Goal: Task Accomplishment & Management: Manage account settings

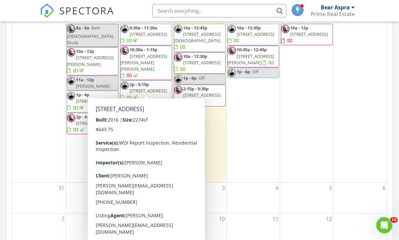
scroll to position [348, 0]
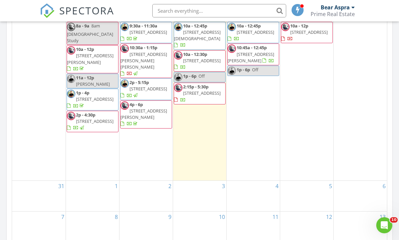
click at [136, 181] on div "2" at bounding box center [145, 196] width 53 height 30
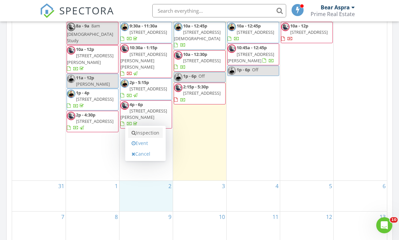
click at [146, 136] on link "Inspection" at bounding box center [145, 132] width 34 height 11
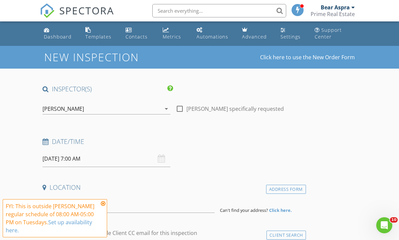
click at [166, 109] on icon "arrow_drop_down" at bounding box center [166, 109] width 8 height 8
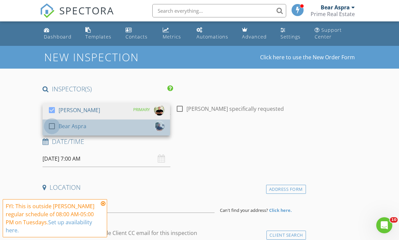
click at [52, 124] on div at bounding box center [51, 125] width 11 height 11
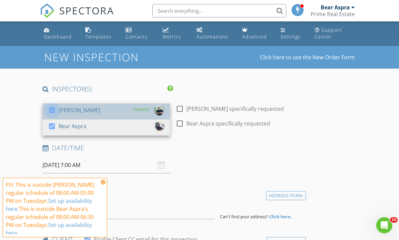
click at [53, 109] on div at bounding box center [51, 109] width 11 height 11
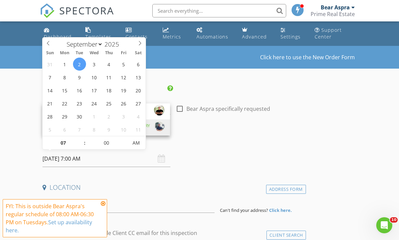
click at [102, 156] on input "09/02/2025 7:00 AM" at bounding box center [105, 159] width 127 height 16
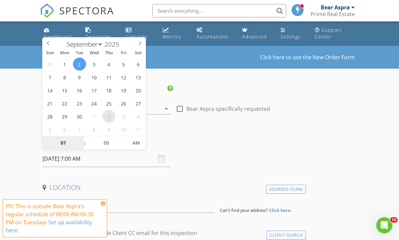
select select "9"
type input "10/02/2025 7:00 AM"
type input "08"
type input "10/02/2025 8:00 AM"
click at [81, 137] on span at bounding box center [81, 139] width 5 height 7
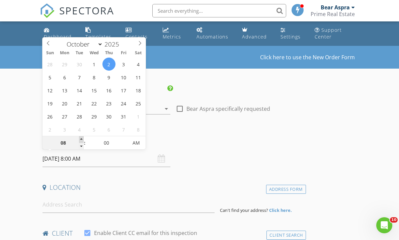
type input "09"
type input "10/02/2025 9:00 AM"
click at [81, 137] on span at bounding box center [81, 139] width 5 height 7
type input "10"
type input "10/02/2025 10:00 AM"
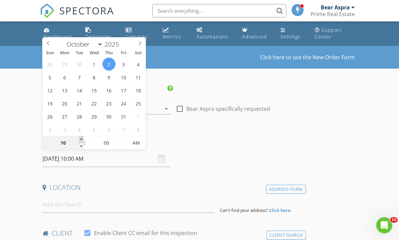
click at [81, 137] on span at bounding box center [81, 139] width 5 height 7
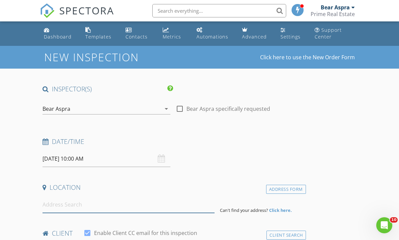
click at [98, 196] on input at bounding box center [128, 204] width 172 height 16
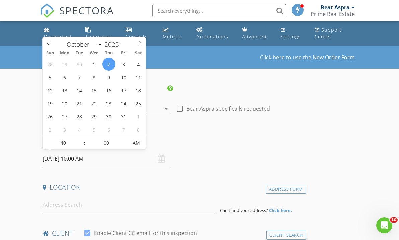
click at [57, 159] on input "10/02/2025 10:00 AM" at bounding box center [105, 159] width 127 height 16
click at [49, 43] on icon at bounding box center [48, 43] width 5 height 5
select select "8"
click at [51, 42] on icon at bounding box center [48, 43] width 5 height 5
type input "[DATE] 10:00 AM"
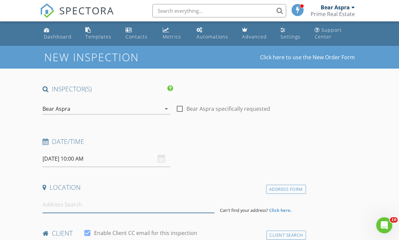
click at [67, 209] on input at bounding box center [128, 204] width 172 height 16
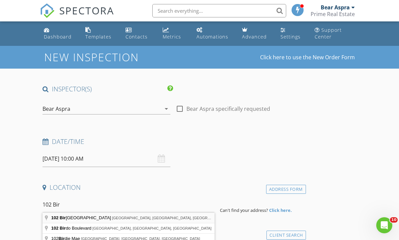
type input "102 Birch Drive South, Kerrville, TX, USA"
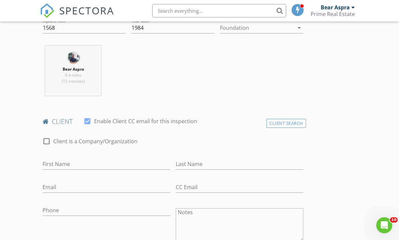
scroll to position [250, 0]
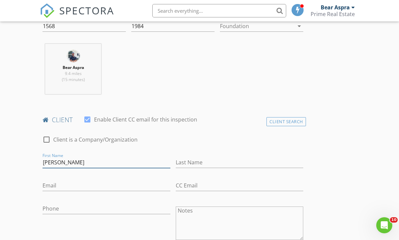
type input "[PERSON_NAME]"
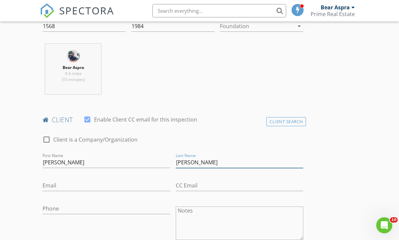
type input "[PERSON_NAME]"
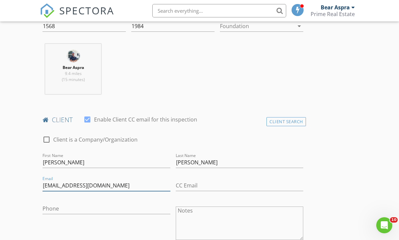
type input "[EMAIL_ADDRESS][DOMAIN_NAME]"
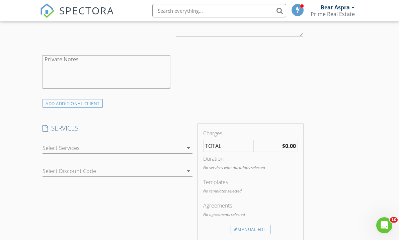
scroll to position [454, 0]
type input "[PHONE_NUMBER]"
click at [64, 146] on div at bounding box center [112, 147] width 140 height 11
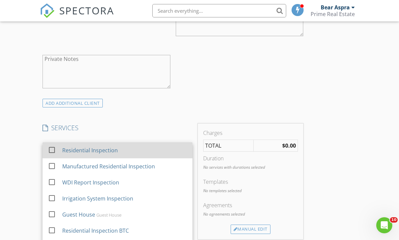
click at [73, 149] on div "Residential Inspection" at bounding box center [90, 150] width 56 height 8
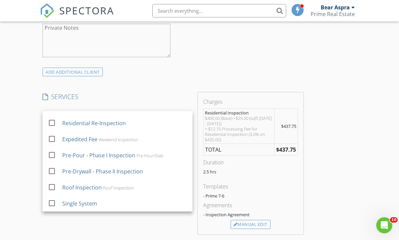
scroll to position [504, 0]
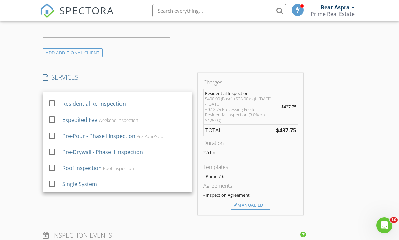
click at [21, 143] on div "New Inspection Click here to use the New Order Form INSPECTOR(S) check_box_outl…" at bounding box center [199, 178] width 399 height 1275
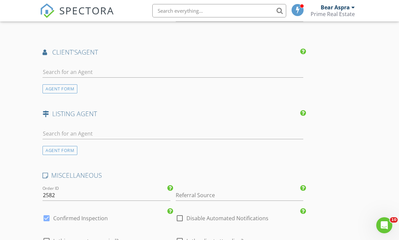
scroll to position [820, 0]
click at [74, 129] on input "text" at bounding box center [172, 133] width 261 height 11
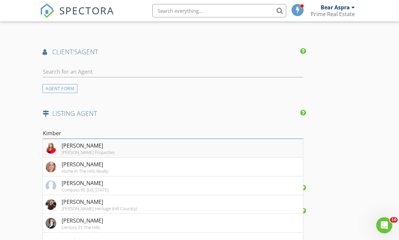
type input "Kimber"
drag, startPoint x: 52, startPoint y: 144, endPoint x: 74, endPoint y: 162, distance: 28.8
click at [74, 162] on div "[PERSON_NAME]" at bounding box center [85, 164] width 46 height 8
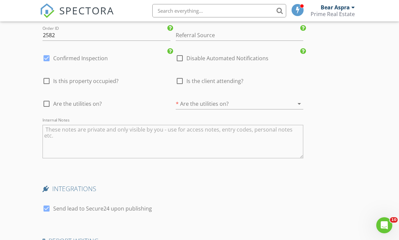
scroll to position [1133, 0]
click at [47, 57] on div at bounding box center [46, 57] width 11 height 11
checkbox input "false"
checkbox input "true"
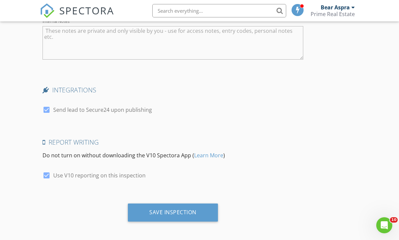
scroll to position [1231, 0]
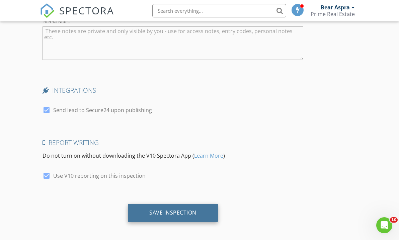
click at [183, 210] on div "Save Inspection" at bounding box center [172, 212] width 47 height 7
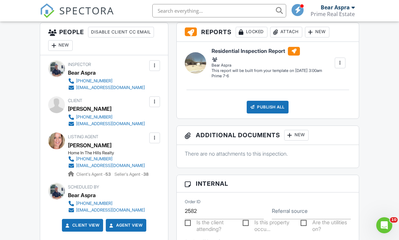
scroll to position [253, 0]
click at [156, 138] on div at bounding box center [154, 137] width 7 height 7
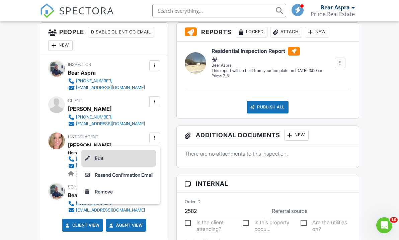
click at [91, 157] on li "Edit" at bounding box center [118, 158] width 75 height 17
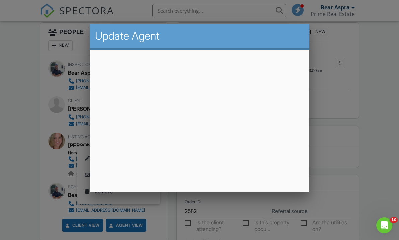
click at [11, 91] on div at bounding box center [199, 117] width 399 height 300
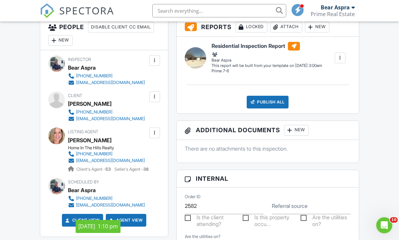
scroll to position [252, 0]
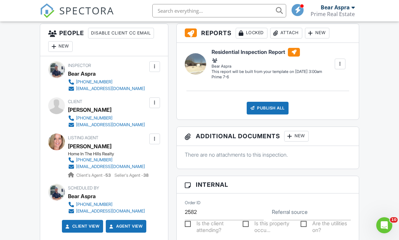
click at [153, 138] on div at bounding box center [154, 138] width 7 height 7
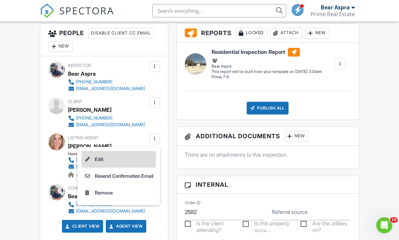
click at [98, 156] on li "Edit" at bounding box center [118, 159] width 75 height 17
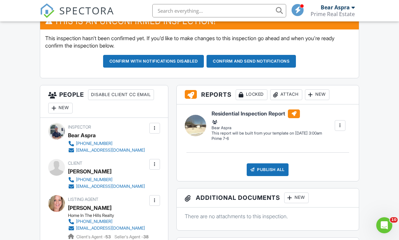
scroll to position [190, 0]
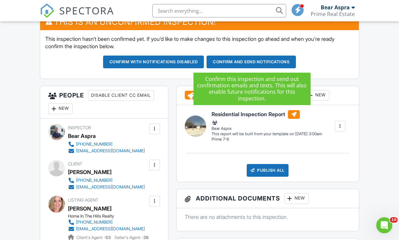
click at [204, 59] on button "Confirm and send notifications" at bounding box center [153, 62] width 101 height 13
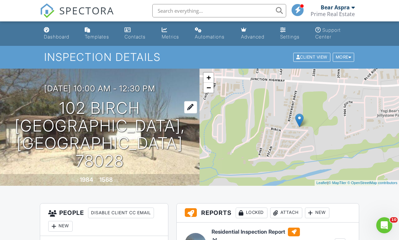
click at [142, 119] on h1 "102 Birch [GEOGRAPHIC_DATA], [GEOGRAPHIC_DATA] 78028" at bounding box center [100, 134] width 178 height 71
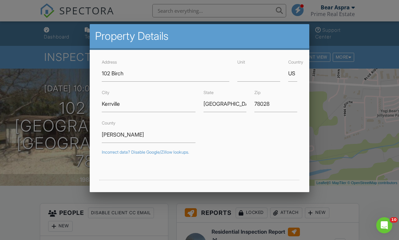
click at [76, 137] on div at bounding box center [199, 117] width 399 height 300
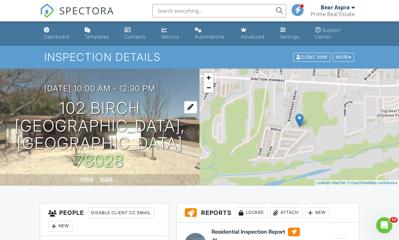
click at [184, 113] on div at bounding box center [190, 107] width 13 height 12
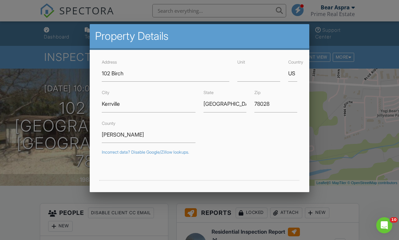
click at [37, 123] on div at bounding box center [199, 117] width 399 height 300
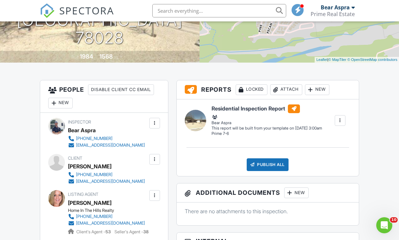
scroll to position [114, 0]
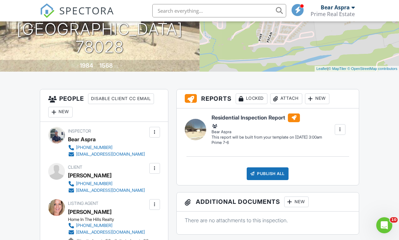
click at [68, 113] on div "New" at bounding box center [60, 112] width 24 height 11
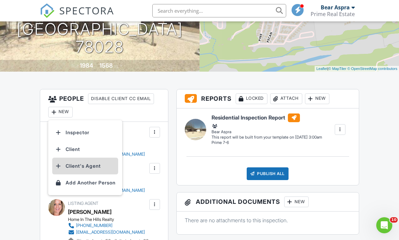
click at [79, 167] on li "Client's Agent" at bounding box center [85, 166] width 66 height 17
